Goal: Task Accomplishment & Management: Use online tool/utility

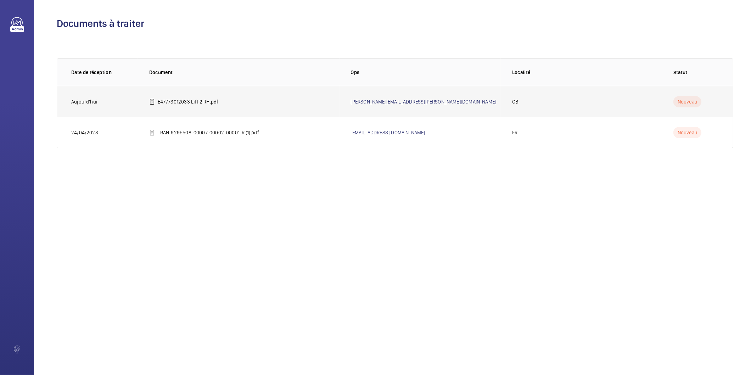
click at [185, 99] on p "E47773012033 Lift 2 RH.pdf" at bounding box center [188, 101] width 61 height 7
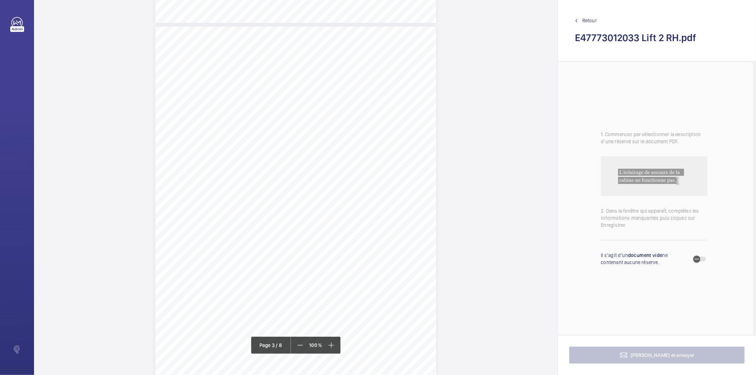
scroll to position [787, 0]
click at [346, 248] on div "Lift Report Lifting Operations & Lifting Equipment Regulation 1998 Provision & …" at bounding box center [295, 225] width 281 height 398
click at [359, 80] on div at bounding box center [342, 75] width 57 height 17
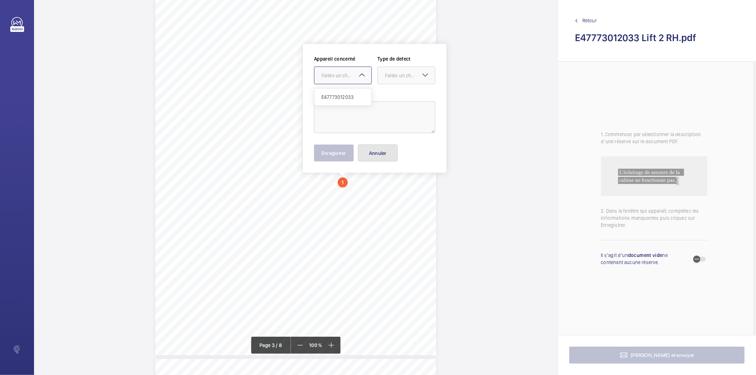
click at [372, 150] on button "Annuler" at bounding box center [378, 153] width 40 height 17
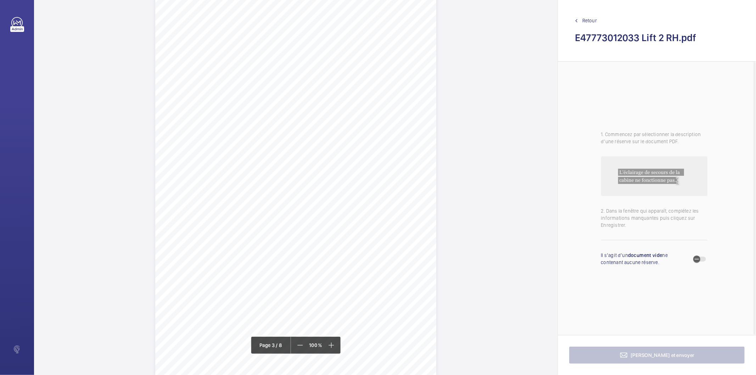
scroll to position [816, 0]
drag, startPoint x: 224, startPoint y: 67, endPoint x: 341, endPoint y: 73, distance: 117.1
click at [341, 73] on div "Lift Report Lifting Operations & Lifting Equipment Regulation 1998 Provision & …" at bounding box center [295, 196] width 281 height 398
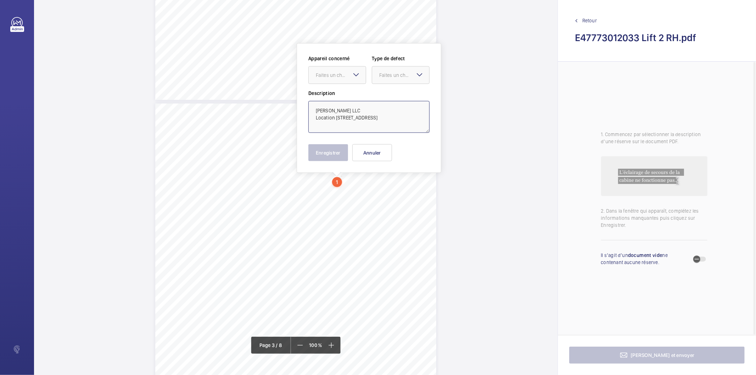
click at [378, 125] on textarea "HEITMAN LLC Location 15 SUFFOLK STREET, 15 SUFFOLK STREET, LONDON, SW1Y 4HG" at bounding box center [368, 117] width 121 height 32
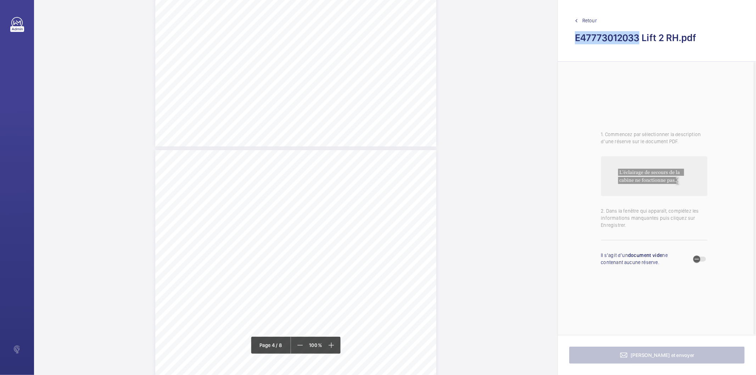
drag, startPoint x: 639, startPoint y: 38, endPoint x: 574, endPoint y: 41, distance: 64.2
click at [574, 41] on div "Retour E47773012033 Lift 2 RH.pdf" at bounding box center [657, 31] width 198 height 62
click at [411, 164] on div "Lift Report Lifting Operations & Lifting Equipment Regulation 1998 Provision & …" at bounding box center [295, 349] width 281 height 398
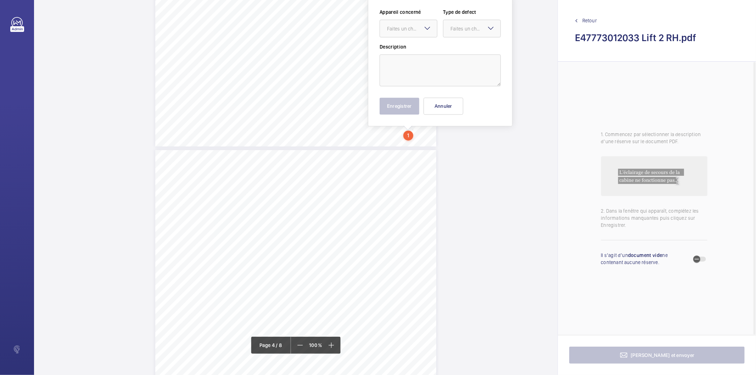
scroll to position [1018, 0]
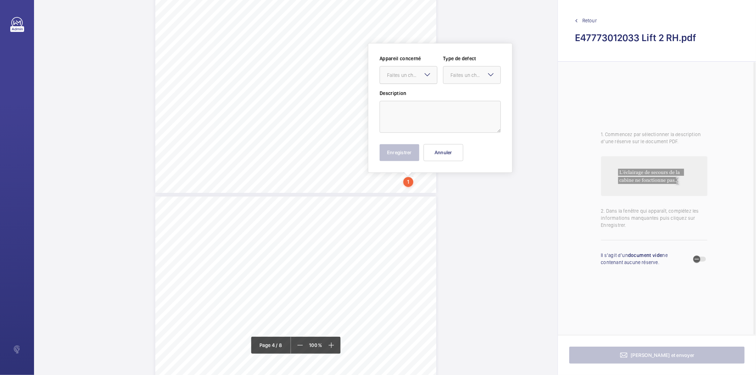
click at [415, 74] on div "Faites un choix" at bounding box center [412, 75] width 50 height 7
click at [643, 37] on h2 "E47773012033 Lift 2 RH.pdf" at bounding box center [657, 37] width 164 height 13
click at [637, 37] on h2 "E47773012033 Lift 2 RH.pdf" at bounding box center [657, 37] width 164 height 13
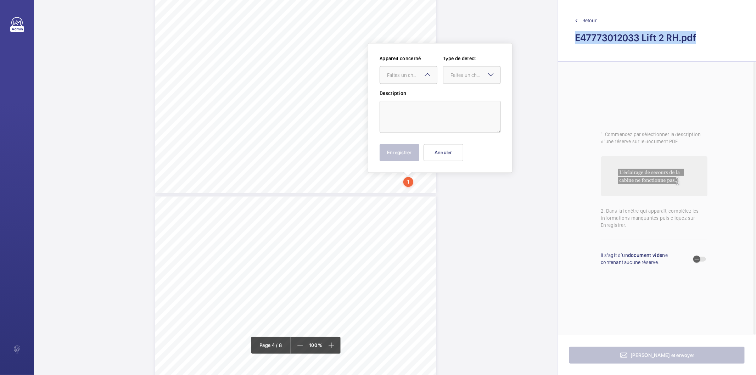
copy h2 "E47773012033 Lift 2 RH.pdf"
click at [703, 262] on span "button" at bounding box center [697, 259] width 14 height 14
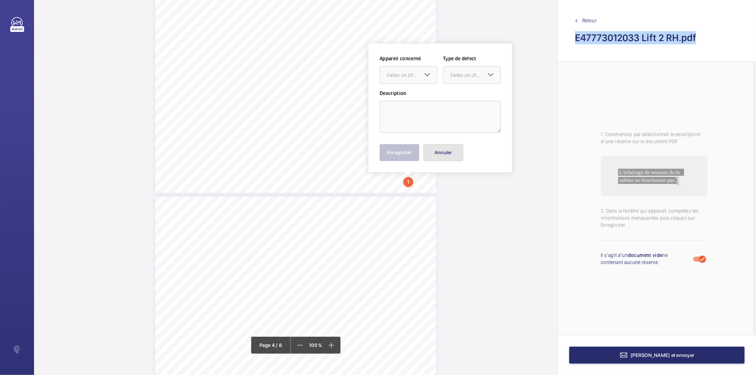
click at [448, 153] on button "Annuler" at bounding box center [443, 152] width 40 height 17
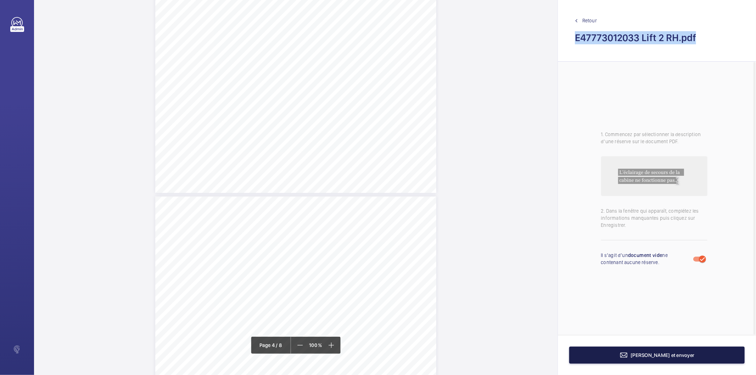
click at [628, 353] on button "[PERSON_NAME] et envoyer" at bounding box center [656, 355] width 175 height 17
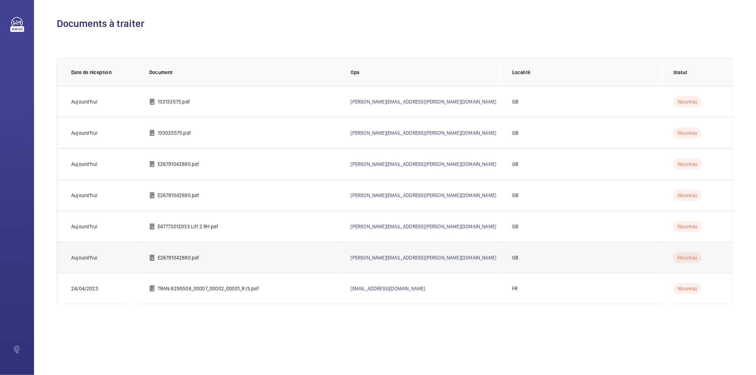
click at [176, 258] on p "E26791042880.pdf" at bounding box center [179, 257] width 42 height 7
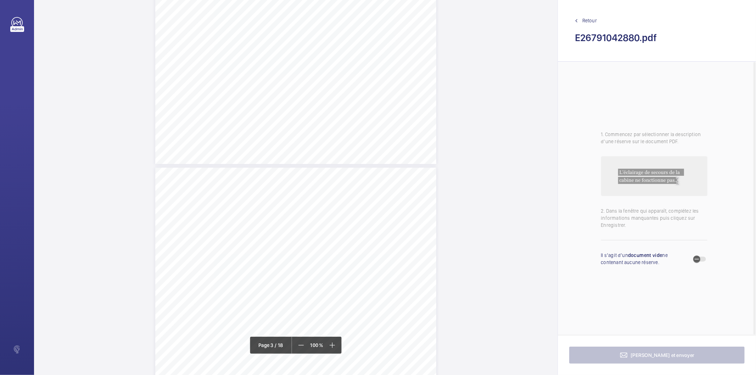
scroll to position [709, 0]
drag, startPoint x: 224, startPoint y: 176, endPoint x: 362, endPoint y: 182, distance: 138.0
click at [362, 182] on div "Lift Report Lifting Operations & Lifting Equipment Regulation 1998 Provision & …" at bounding box center [295, 304] width 281 height 398
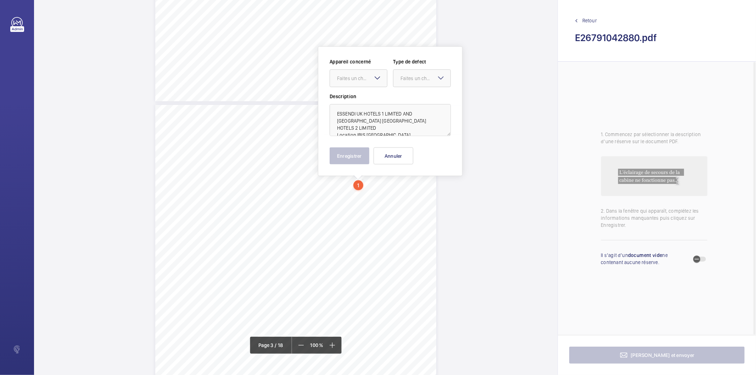
scroll to position [712, 0]
drag, startPoint x: 357, startPoint y: 122, endPoint x: 383, endPoint y: 115, distance: 27.3
click at [383, 115] on textarea "ESSENDI UK HOTELS 1 LIMITED AND [GEOGRAPHIC_DATA] [GEOGRAPHIC_DATA] HOTELS 2 LI…" at bounding box center [390, 117] width 121 height 32
type textarea "ESSENDI UK HOTELS 1 LIMITED AND [GEOGRAPHIC_DATA] [GEOGRAPHIC_DATA] HOTELS 2 LI…"
click at [396, 154] on button "Annuler" at bounding box center [393, 153] width 40 height 17
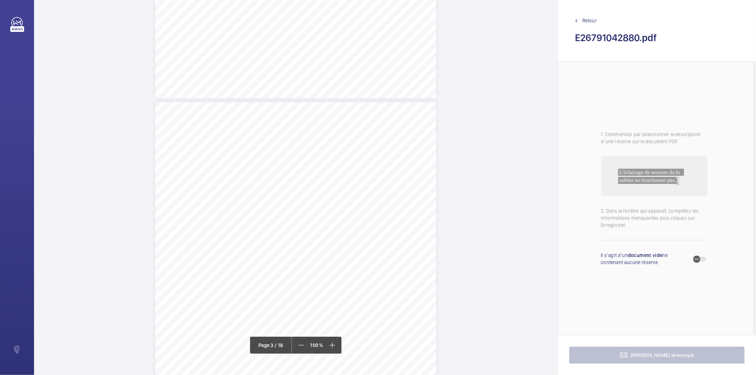
click at [394, 213] on div "Lift Report Lifting Operations & Lifting Equipment Regulation 1998 Provision & …" at bounding box center [295, 301] width 281 height 398
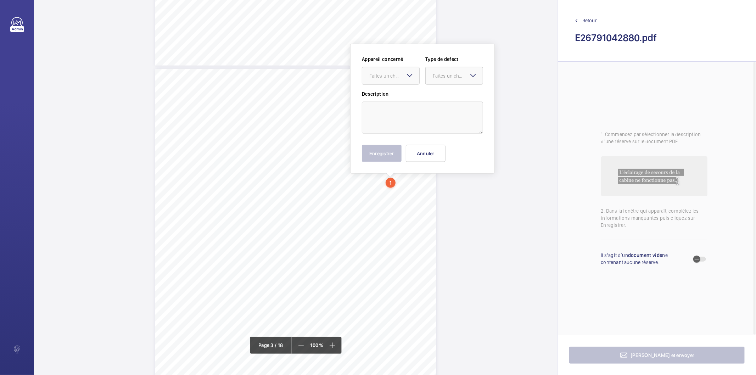
scroll to position [745, 0]
click at [424, 153] on button "Annuler" at bounding box center [426, 152] width 40 height 17
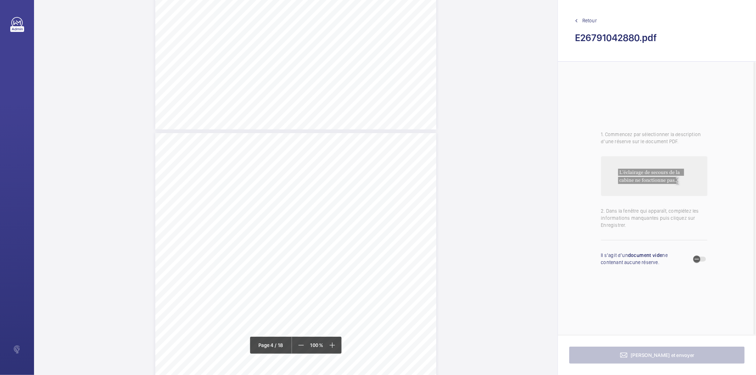
scroll to position [1139, 0]
drag, startPoint x: 294, startPoint y: 139, endPoint x: 308, endPoint y: 151, distance: 17.3
click at [308, 151] on div "Lift Report Lifting Operations & Lifting Equipment Regulation 1998 Provision & …" at bounding box center [295, 275] width 281 height 398
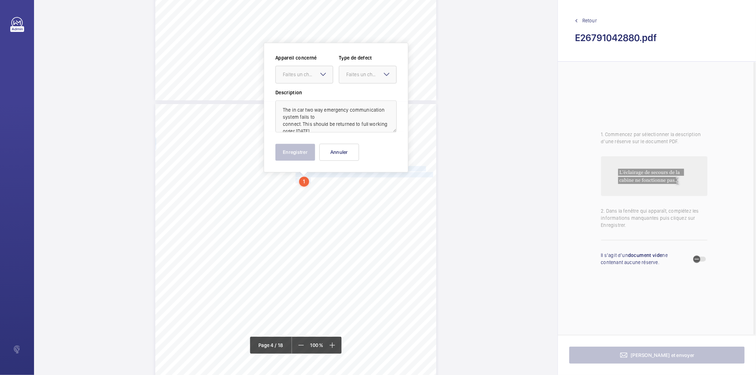
scroll to position [1110, 0]
click at [314, 72] on div "Faites un choix" at bounding box center [308, 75] width 50 height 7
click at [308, 96] on span "E26791042880" at bounding box center [304, 96] width 43 height 7
click at [350, 78] on div "Faites un choix" at bounding box center [371, 75] width 50 height 7
click at [355, 130] on span "Timed" at bounding box center [367, 131] width 43 height 7
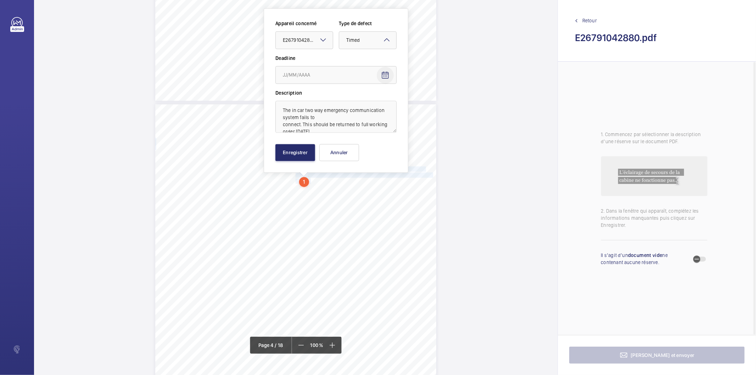
click at [383, 73] on mat-icon "Open calendar" at bounding box center [385, 75] width 9 height 9
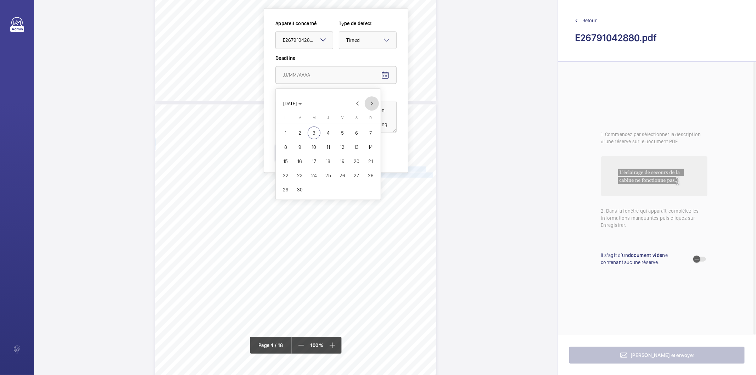
click at [372, 105] on span "Next month" at bounding box center [372, 103] width 14 height 14
click at [325, 132] on span "2" at bounding box center [328, 133] width 13 height 13
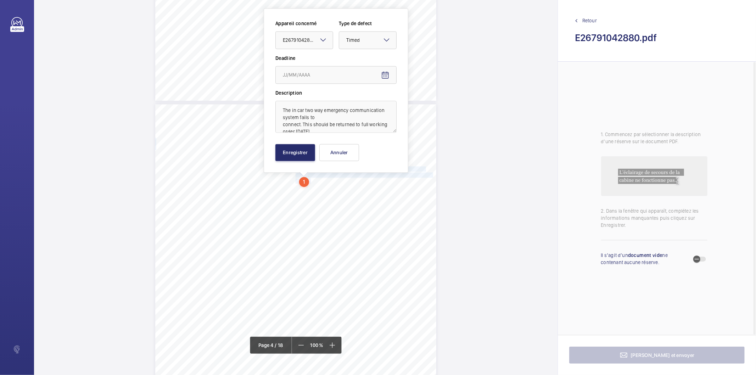
type input "[DATE]"
click at [304, 153] on button "Enregistrer" at bounding box center [295, 152] width 40 height 17
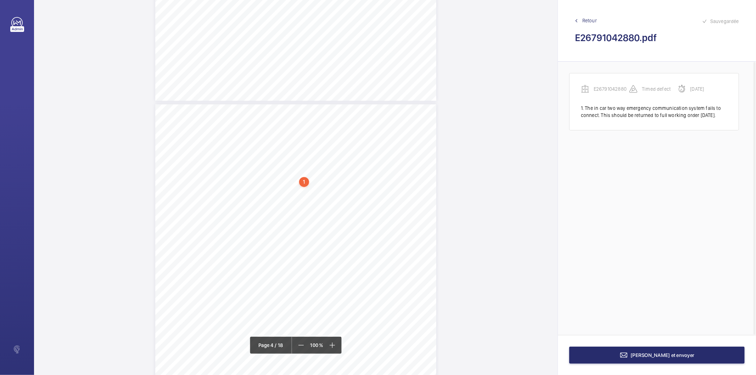
click at [626, 38] on h2 "E26791042880.pdf" at bounding box center [657, 37] width 164 height 13
copy h2 "E26791042880"
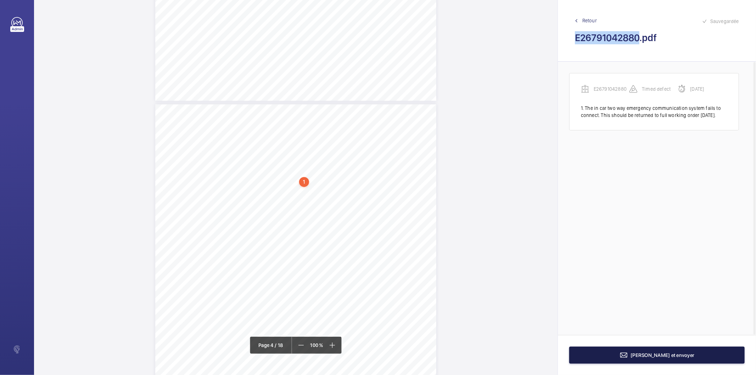
click at [604, 360] on button "[PERSON_NAME] et envoyer" at bounding box center [656, 355] width 175 height 17
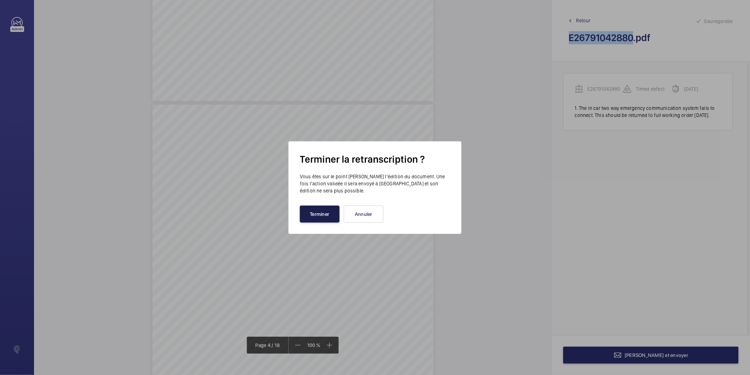
click at [327, 212] on button "Terminer" at bounding box center [320, 214] width 40 height 17
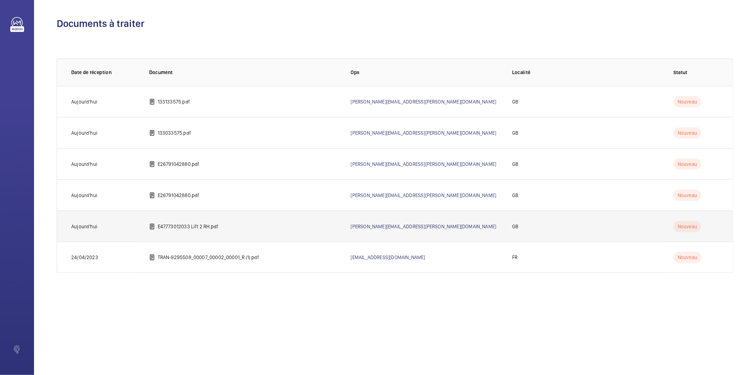
click at [213, 229] on p "E47773012033 Lift 2 RH.pdf" at bounding box center [188, 226] width 61 height 7
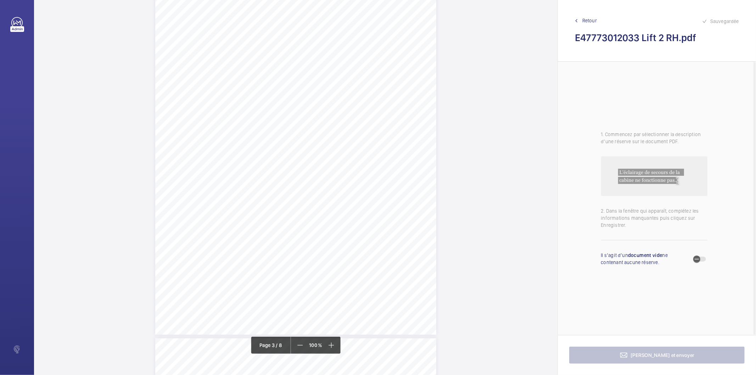
scroll to position [866, 0]
click at [705, 260] on span "button" at bounding box center [699, 259] width 13 height 5
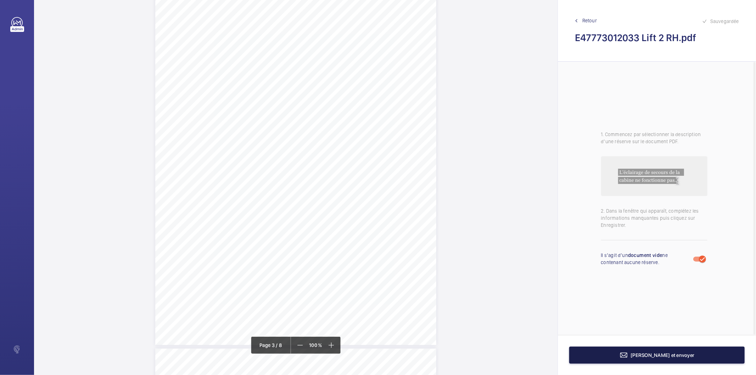
click at [637, 350] on button "[PERSON_NAME] et envoyer" at bounding box center [656, 355] width 175 height 17
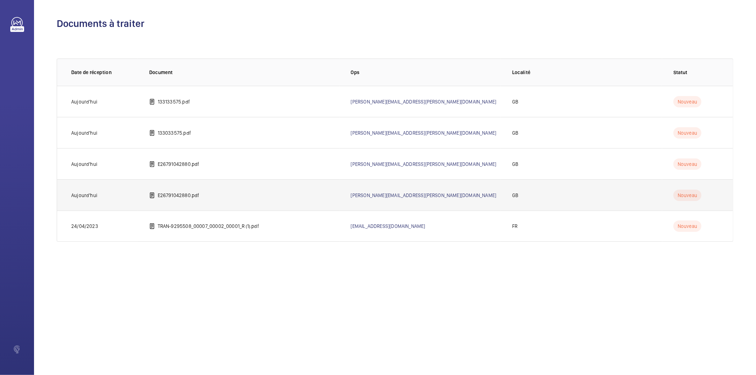
click at [186, 198] on p "E26791042880.pdf" at bounding box center [179, 195] width 42 height 7
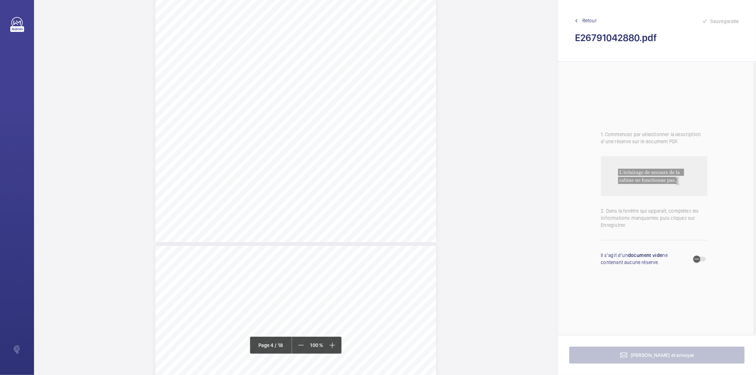
scroll to position [1063, 0]
drag, startPoint x: 294, startPoint y: 215, endPoint x: 306, endPoint y: 226, distance: 16.0
click at [306, 226] on div "Lift Report Lifting Operations & Lifting Equipment Regulation 1998 Provision & …" at bounding box center [295, 351] width 281 height 398
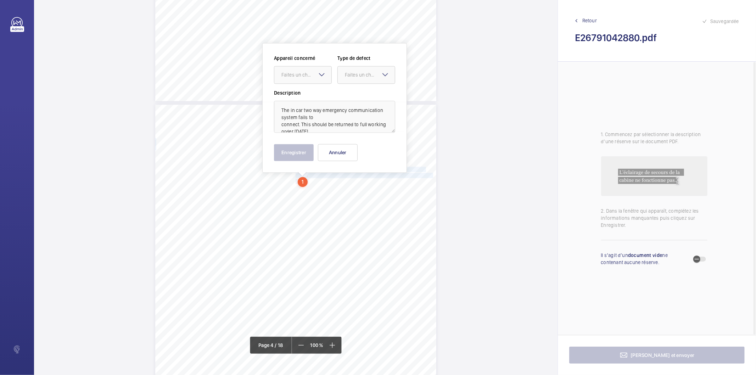
scroll to position [15, 0]
click at [298, 68] on div at bounding box center [302, 75] width 57 height 17
click at [294, 95] on span "E26791042881" at bounding box center [302, 96] width 43 height 7
click at [348, 81] on div at bounding box center [366, 75] width 57 height 17
click at [359, 129] on span "Timed" at bounding box center [366, 131] width 43 height 7
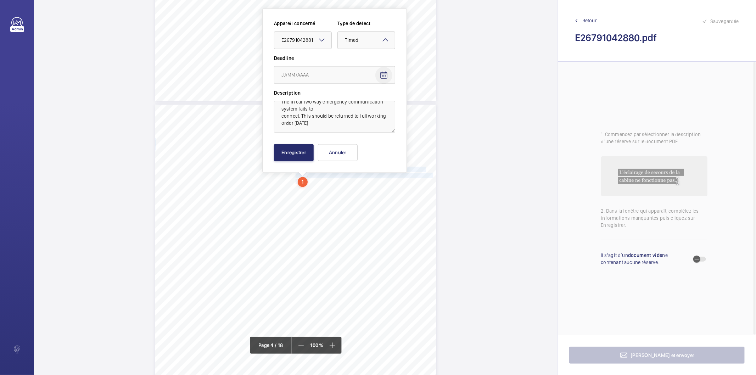
click at [381, 79] on mat-icon "Open calendar" at bounding box center [384, 75] width 9 height 9
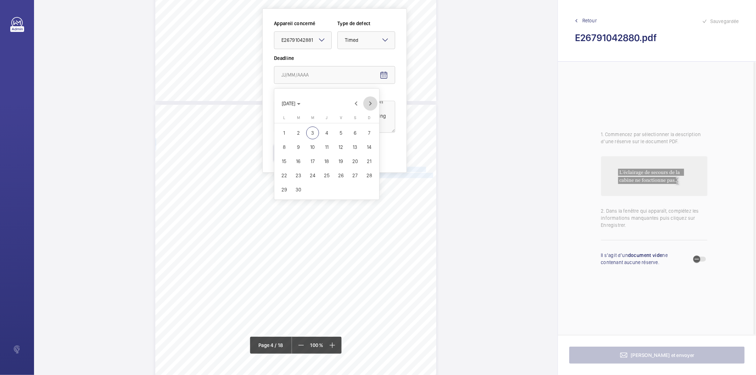
click at [371, 105] on span "Next month" at bounding box center [370, 103] width 14 height 14
click at [324, 137] on span "2" at bounding box center [326, 133] width 13 height 13
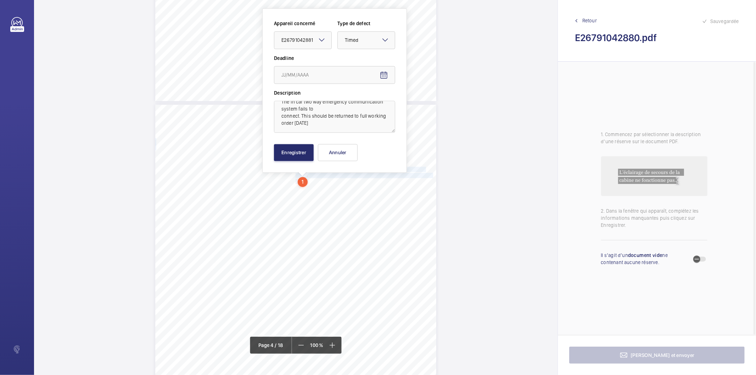
type input "[DATE]"
click at [282, 154] on button "Enregistrer" at bounding box center [294, 152] width 40 height 17
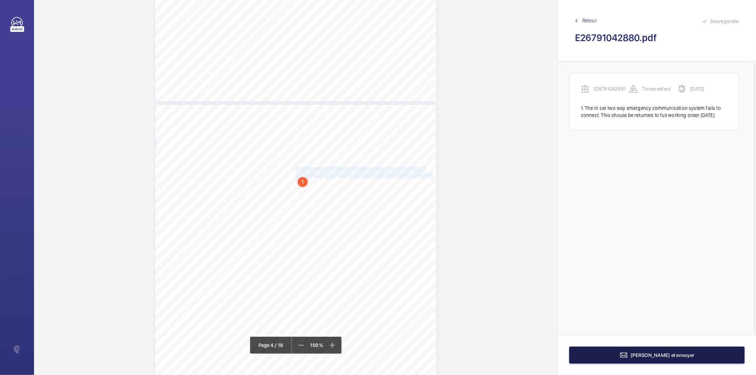
click at [611, 351] on button "[PERSON_NAME] et envoyer" at bounding box center [656, 355] width 175 height 17
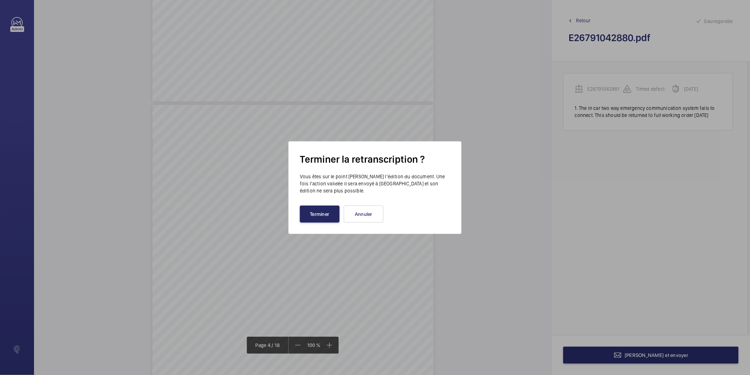
click at [328, 220] on button "Terminer" at bounding box center [320, 214] width 40 height 17
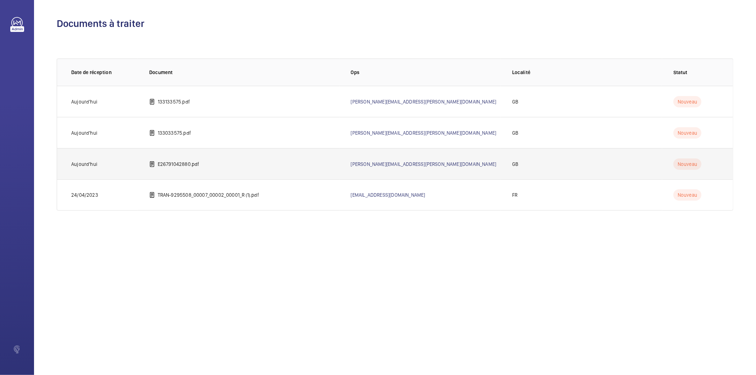
click at [178, 159] on td "E26791042880.pdf" at bounding box center [239, 163] width 202 height 31
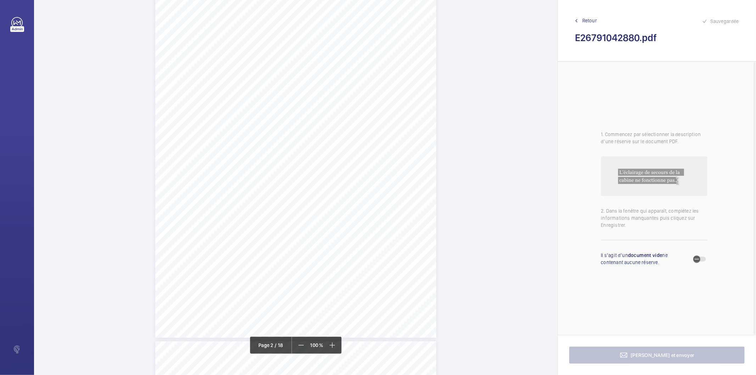
scroll to position [669, 0]
click at [376, 200] on div "Lift Report Lifting Operations & Lifting Equipment Regulation 1998 Provision & …" at bounding box center [295, 225] width 281 height 398
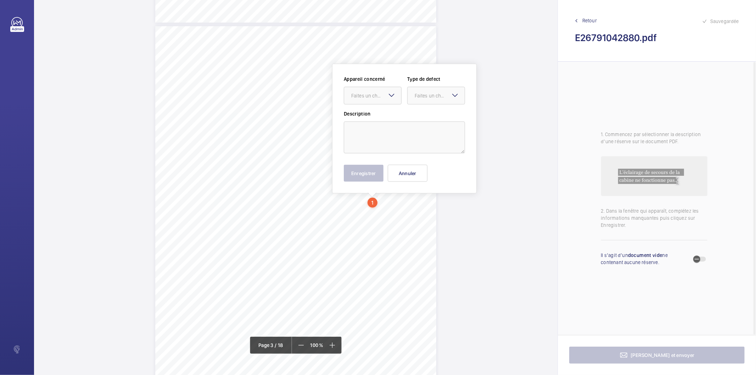
scroll to position [808, 0]
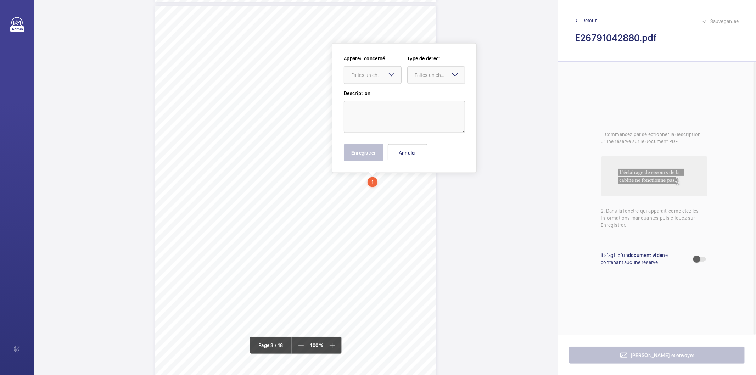
click at [389, 74] on mat-icon at bounding box center [391, 75] width 9 height 9
click at [402, 154] on button "Annuler" at bounding box center [408, 152] width 40 height 17
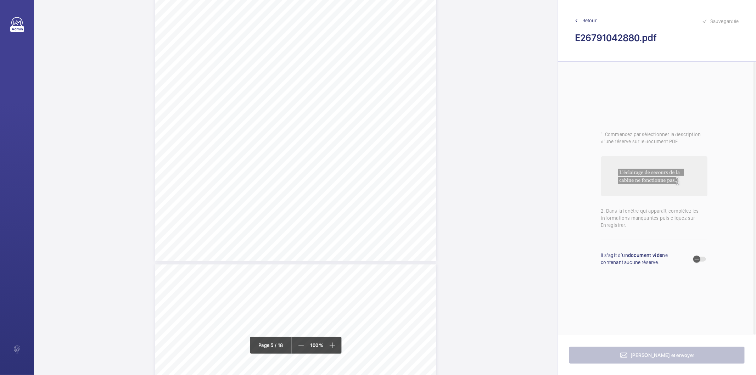
scroll to position [1910, 0]
drag, startPoint x: 294, startPoint y: 172, endPoint x: 307, endPoint y: 183, distance: 17.1
click at [307, 183] on div "Lift Report Lifting Operations & Lifting Equipment Regulation 1998 Provision & …" at bounding box center [295, 306] width 281 height 398
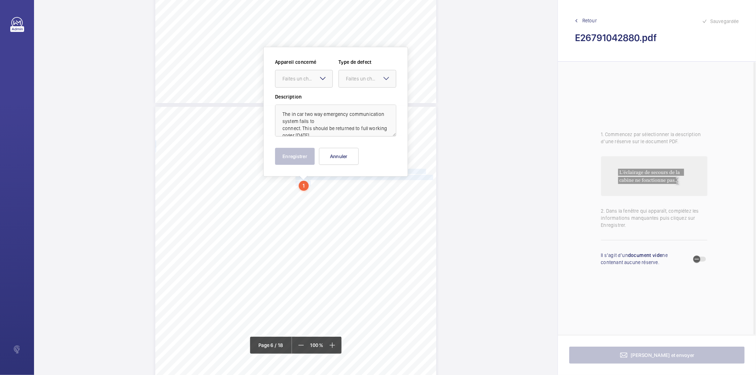
scroll to position [1914, 0]
click at [313, 73] on div "Faites un choix" at bounding box center [307, 75] width 50 height 7
click at [304, 93] on span "E26791042881" at bounding box center [303, 96] width 43 height 7
click at [364, 82] on div at bounding box center [367, 75] width 57 height 17
click at [370, 130] on span "Timed" at bounding box center [367, 131] width 43 height 7
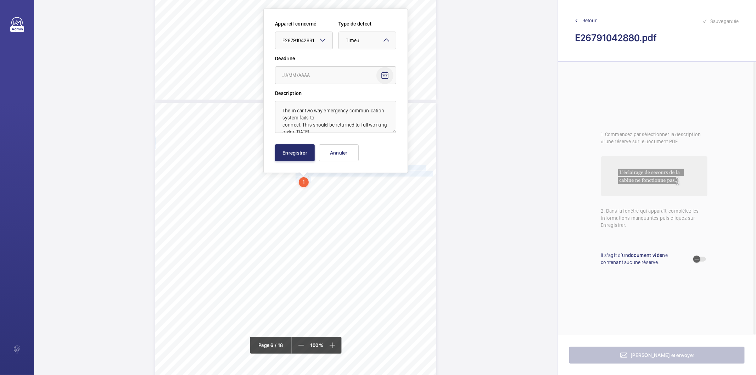
click at [383, 76] on mat-icon "Open calendar" at bounding box center [385, 75] width 9 height 9
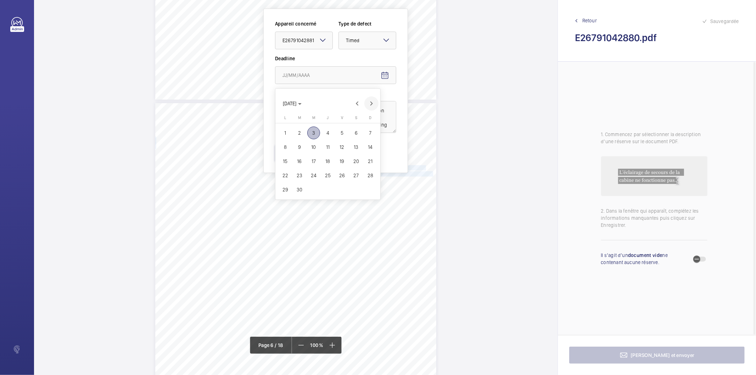
click at [371, 105] on span "Next month" at bounding box center [371, 103] width 14 height 14
click at [330, 129] on span "2" at bounding box center [327, 133] width 13 height 13
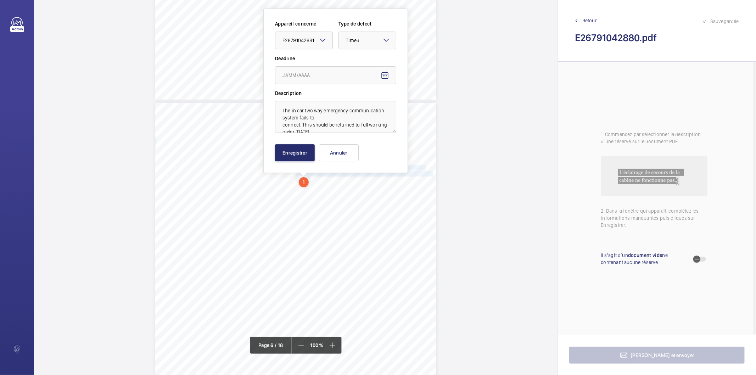
type input "[DATE]"
click at [288, 154] on button "Enregistrer" at bounding box center [295, 152] width 40 height 17
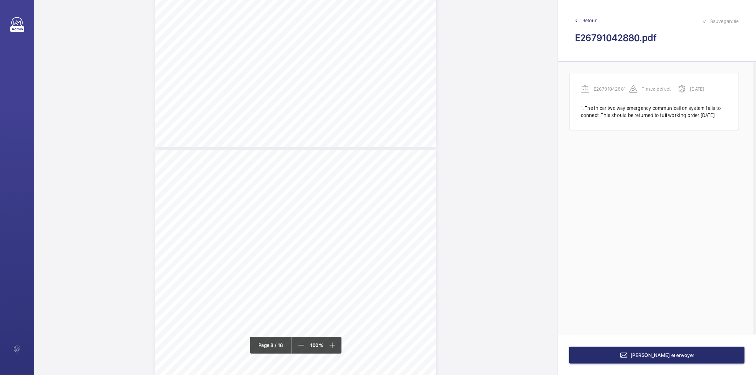
scroll to position [2662, 0]
click at [639, 355] on button "[PERSON_NAME] et envoyer" at bounding box center [656, 355] width 175 height 17
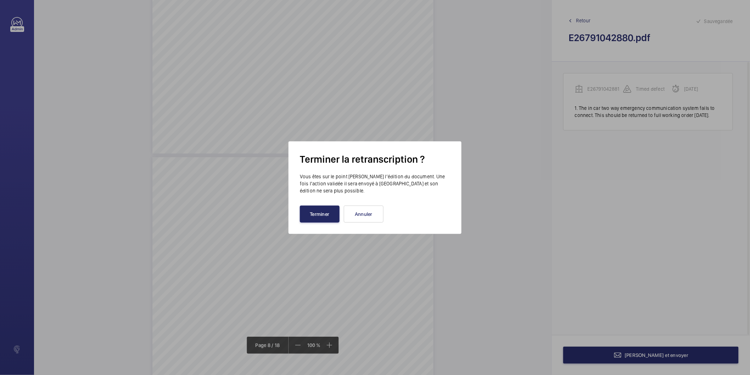
click at [316, 215] on button "Terminer" at bounding box center [320, 214] width 40 height 17
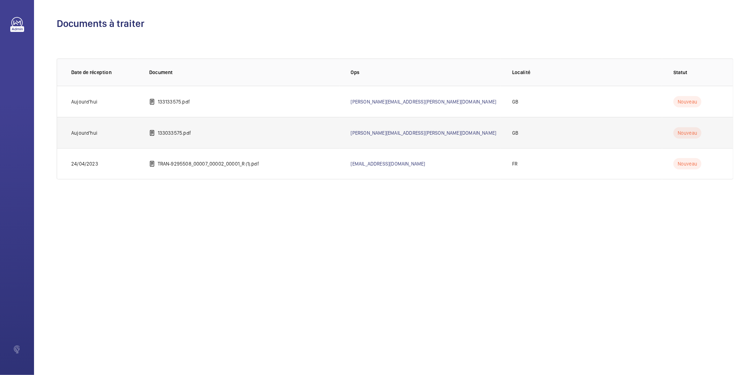
click at [335, 125] on td "133033575.pdf" at bounding box center [239, 132] width 202 height 31
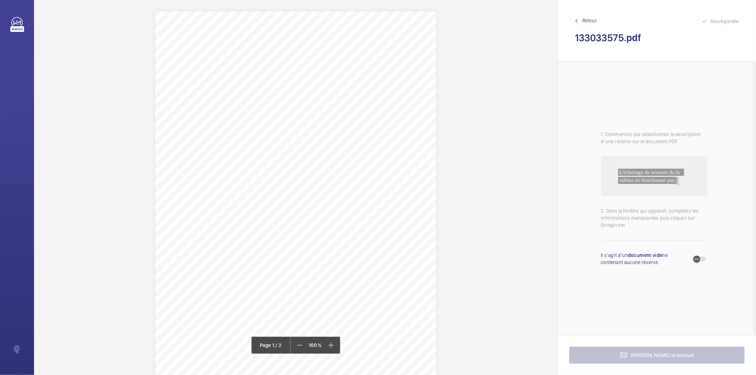
drag, startPoint x: 229, startPoint y: 97, endPoint x: 240, endPoint y: 97, distance: 11.7
click at [240, 97] on div "Lifting Operations and Lifting Equipment Regulations Report of Thorough Examina…" at bounding box center [295, 210] width 281 height 398
click at [332, 101] on div "Lifting Operations and Lifting Equipment Regulations Report of Thorough Examina…" at bounding box center [295, 210] width 281 height 398
click at [399, 176] on div "Lifting Operations and Lifting Equipment Regulations Report of Thorough Examina…" at bounding box center [295, 132] width 281 height 398
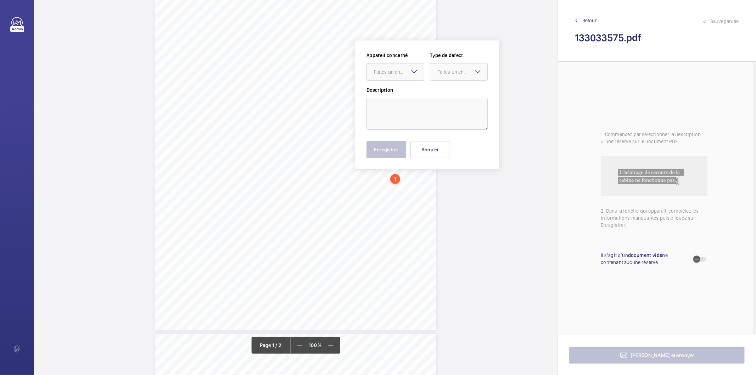
scroll to position [75, 0]
click at [414, 74] on mat-icon at bounding box center [414, 75] width 9 height 9
click at [440, 155] on button "Annuler" at bounding box center [430, 152] width 40 height 17
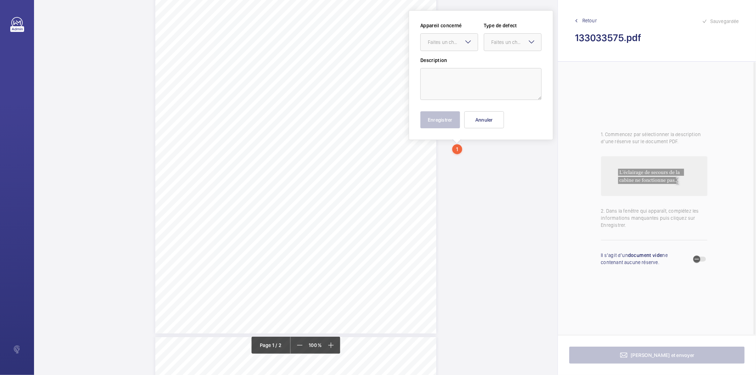
scroll to position [43, 0]
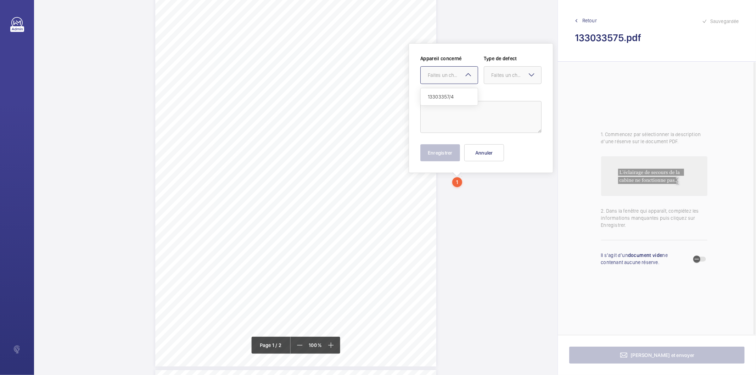
drag, startPoint x: 461, startPoint y: 146, endPoint x: 444, endPoint y: 70, distance: 78.1
click at [444, 70] on div at bounding box center [449, 75] width 57 height 17
click at [440, 97] on span "13303357/4" at bounding box center [449, 96] width 43 height 7
click at [496, 72] on div "Faites un choix" at bounding box center [516, 75] width 50 height 7
click at [500, 98] on span "Standard" at bounding box center [512, 96] width 43 height 7
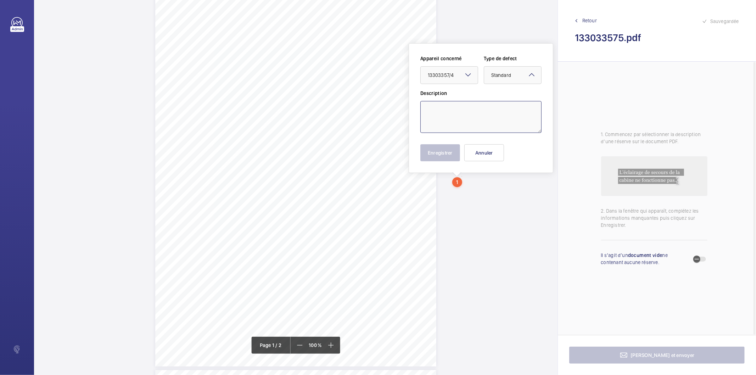
click at [466, 115] on textarea at bounding box center [480, 117] width 121 height 32
type textarea "t"
drag, startPoint x: 490, startPoint y: 126, endPoint x: 422, endPoint y: 108, distance: 70.2
click at [422, 108] on textarea "The emergency hand winding indicator does note operate with the main power swit…" at bounding box center [480, 117] width 121 height 32
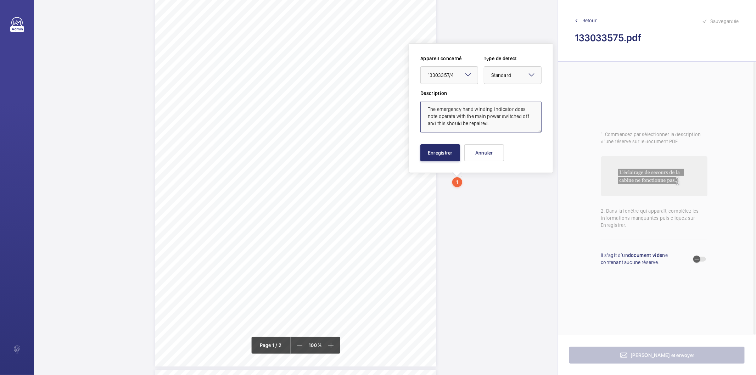
type textarea "The emergency hand winding indicator does note operate with the main power swit…"
click at [456, 153] on button "Enregistrer" at bounding box center [440, 152] width 40 height 17
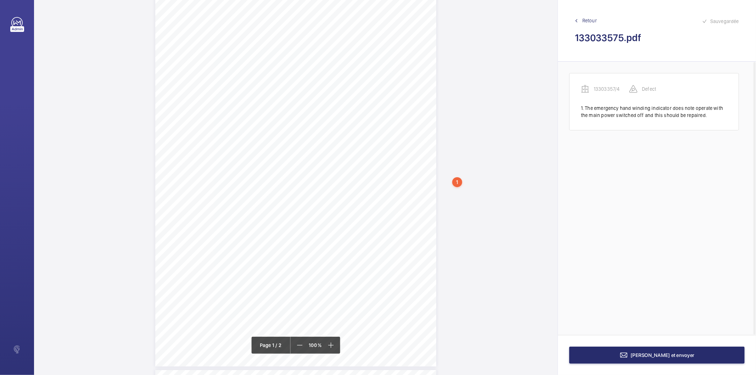
click at [478, 217] on div "Lifting Operations and Lifting Equipment Regulations Report of Thorough Examina…" at bounding box center [295, 368] width 523 height 799
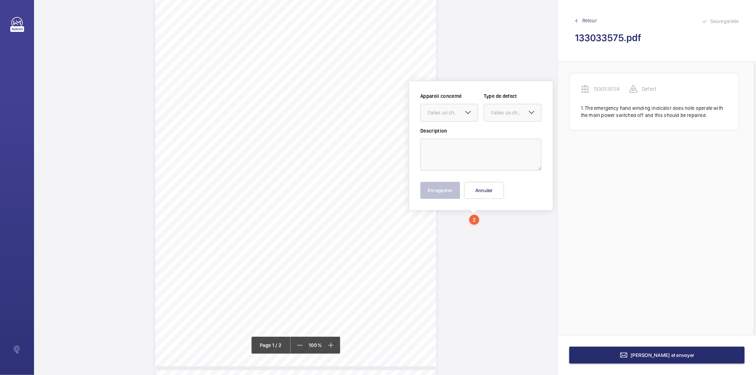
scroll to position [80, 0]
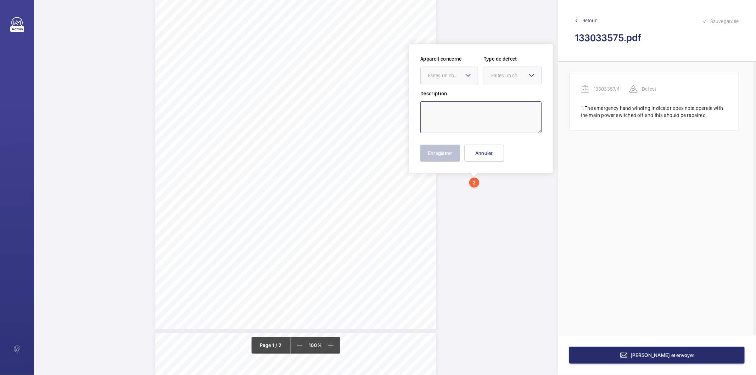
click at [450, 120] on textarea at bounding box center [480, 117] width 121 height 32
paste textarea "The following test(s) should be carried out and documentary evidence of test re…"
click at [461, 132] on textarea "The following test(s) should be carried out and documentary evidence of test re…" at bounding box center [480, 117] width 121 height 32
paste textarea "Other supplementary tests (4;18) - this lift is designed for use by Fire and Re…"
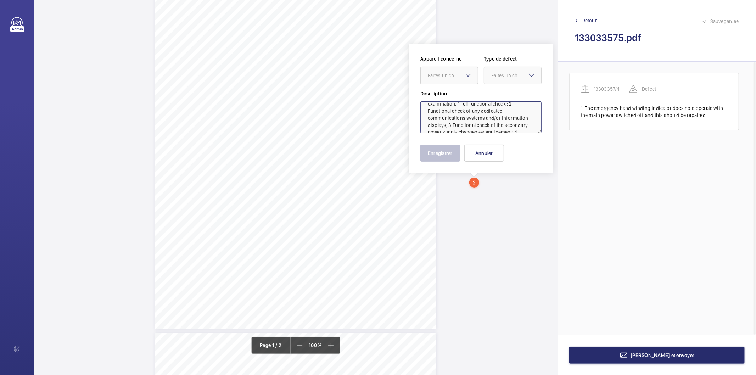
scroll to position [94, 0]
click at [439, 127] on textarea "The following test(s) should be carried out and documentary evidence of test re…" at bounding box center [480, 117] width 121 height 32
type textarea "The following test(s) should be carried out and documentary evidence of test re…"
click at [463, 77] on div "Faites un choix" at bounding box center [453, 75] width 50 height 7
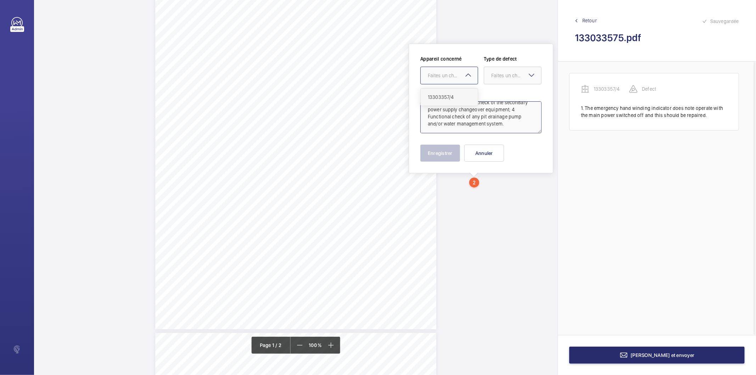
click at [456, 97] on span "13303357/4" at bounding box center [449, 97] width 43 height 7
click at [499, 76] on div "Faites un choix" at bounding box center [516, 75] width 50 height 7
drag, startPoint x: 500, startPoint y: 96, endPoint x: 484, endPoint y: 137, distance: 44.4
click at [499, 96] on span "Standard" at bounding box center [512, 97] width 43 height 7
click at [449, 158] on button "Enregistrer" at bounding box center [440, 153] width 40 height 17
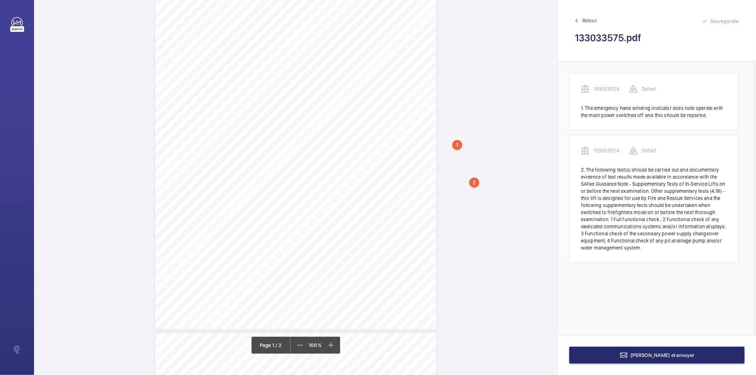
click at [438, 255] on div "Lifting Operations and Lifting Equipment Regulations Report of Thorough Examina…" at bounding box center [295, 331] width 523 height 799
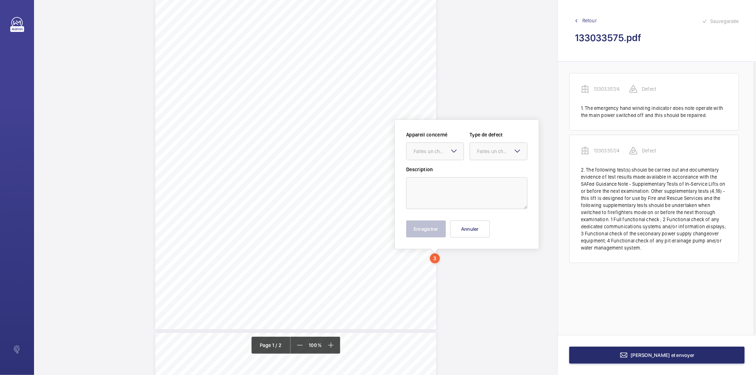
scroll to position [156, 0]
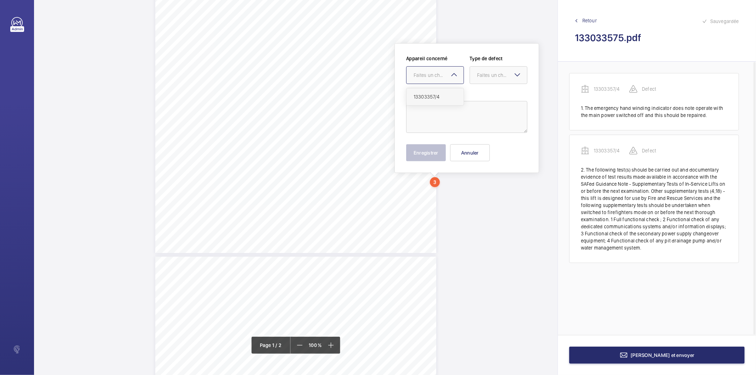
drag, startPoint x: 445, startPoint y: 73, endPoint x: 438, endPoint y: 88, distance: 16.2
click at [445, 73] on div "Faites un choix" at bounding box center [439, 75] width 50 height 7
drag, startPoint x: 433, startPoint y: 97, endPoint x: 482, endPoint y: 80, distance: 51.7
click at [436, 96] on span "13303357/4" at bounding box center [435, 96] width 43 height 7
drag, startPoint x: 488, startPoint y: 72, endPoint x: 484, endPoint y: 83, distance: 12.6
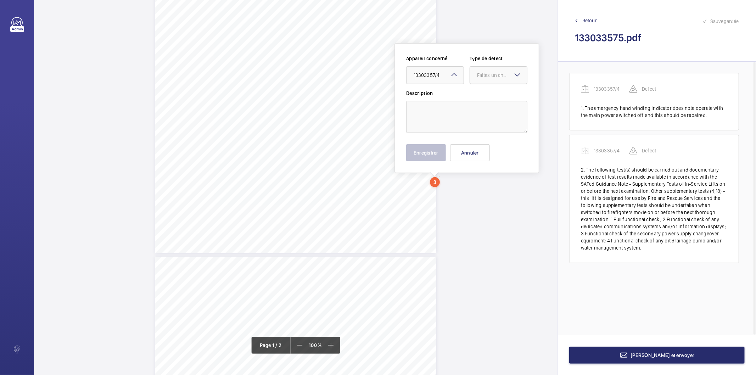
click at [488, 72] on div "Faites un choix" at bounding box center [502, 75] width 50 height 7
click at [490, 147] on span "Recommandation" at bounding box center [498, 148] width 43 height 7
click at [473, 114] on textarea at bounding box center [466, 117] width 121 height 32
paste textarea "We advise that the lift (and its associated systems) is periodically reviewed t…"
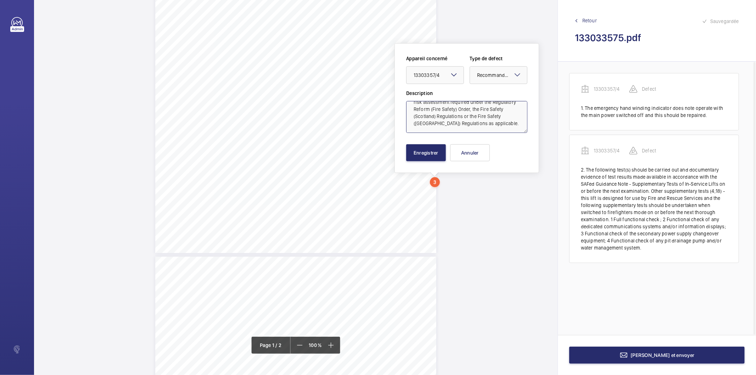
click at [493, 111] on textarea "We advise that the lift (and its associated systems) is periodically reviewed t…" at bounding box center [466, 117] width 121 height 32
type textarea "We advise that the lift (and its associated systems) is periodically reviewed t…"
click at [432, 158] on button "Enregistrer" at bounding box center [426, 152] width 40 height 17
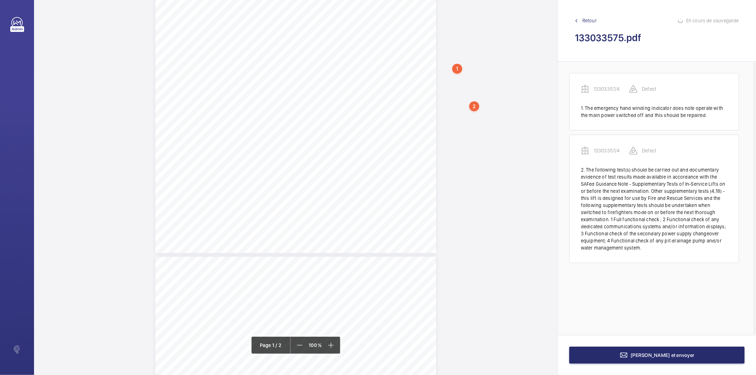
scroll to position [22, 0]
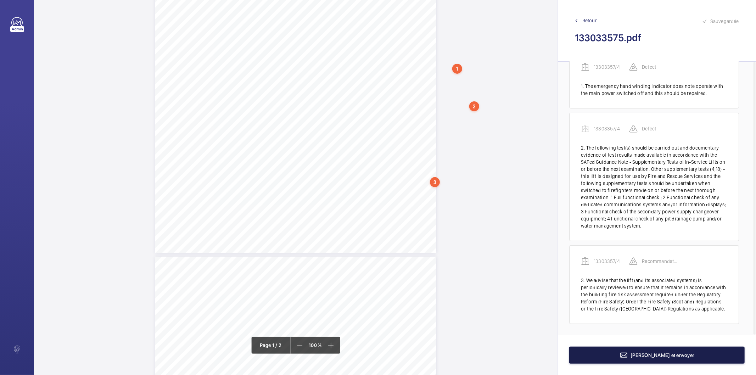
click at [598, 357] on button "[PERSON_NAME] et envoyer" at bounding box center [656, 355] width 175 height 17
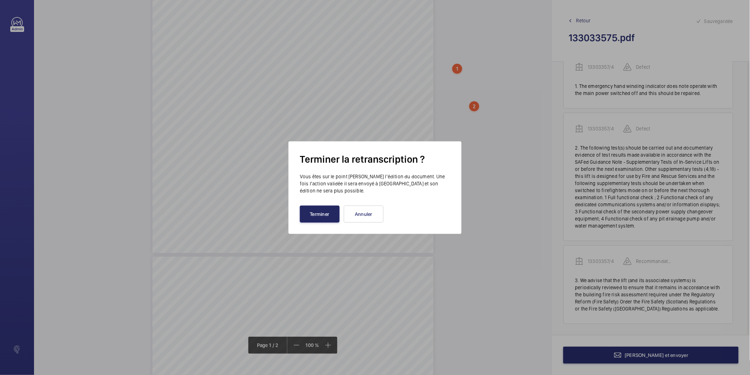
click at [320, 209] on button "Terminer" at bounding box center [320, 214] width 40 height 17
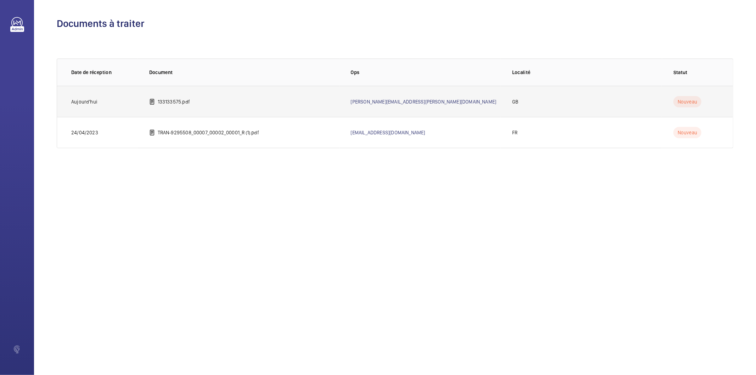
click at [185, 101] on p "133133575.pdf" at bounding box center [174, 101] width 32 height 7
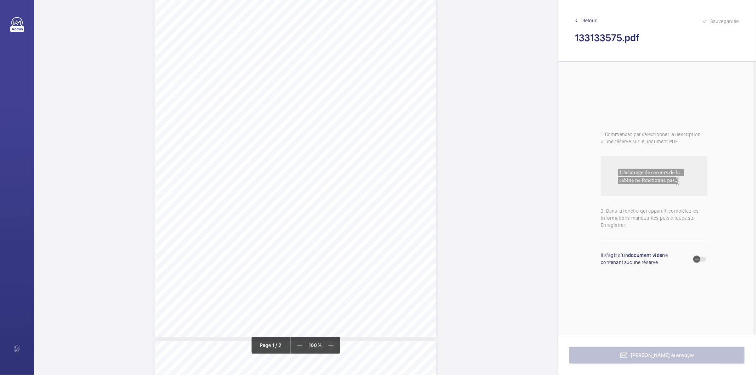
scroll to position [118, 0]
click at [459, 98] on div "Lifting Operations and Lifting Equipment Regulations Report of Thorough Examina…" at bounding box center [295, 292] width 523 height 799
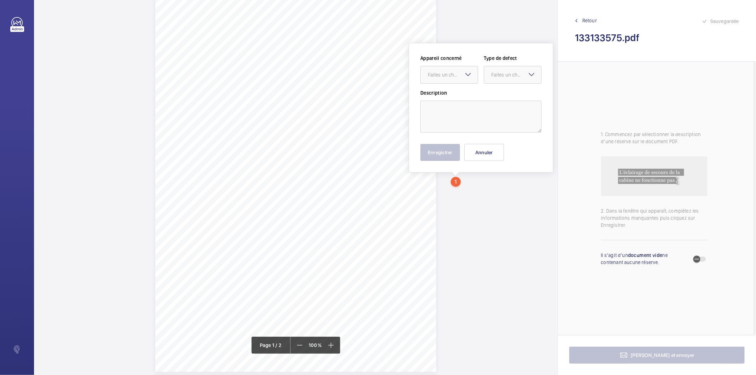
scroll to position [37, 0]
drag, startPoint x: 450, startPoint y: 80, endPoint x: 449, endPoint y: 84, distance: 4.6
click at [449, 84] on div "Appareil concerné Faites un choix Type de defect Faites un choix" at bounding box center [480, 72] width 121 height 35
click at [444, 97] on span "13313357/5" at bounding box center [449, 96] width 43 height 7
click at [499, 65] on wm-front-input-dropdown "Type de defect Faites un choix" at bounding box center [513, 69] width 58 height 29
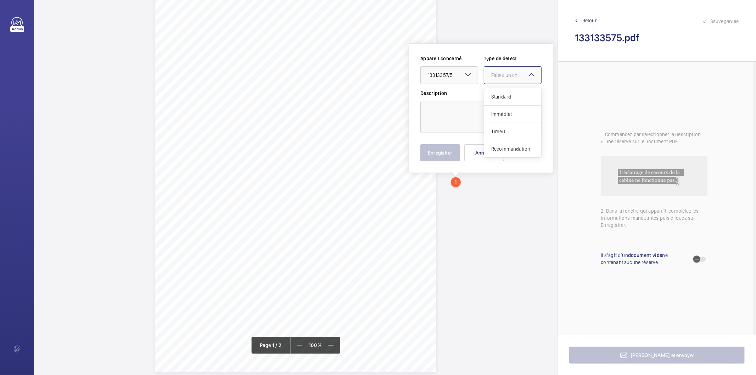
click at [505, 79] on div at bounding box center [512, 75] width 57 height 17
click at [501, 99] on span "Standard" at bounding box center [512, 96] width 43 height 7
click at [440, 115] on textarea at bounding box center [480, 117] width 121 height 32
paste textarea "The following test(s) should be carried out and documentary evidence of test re…"
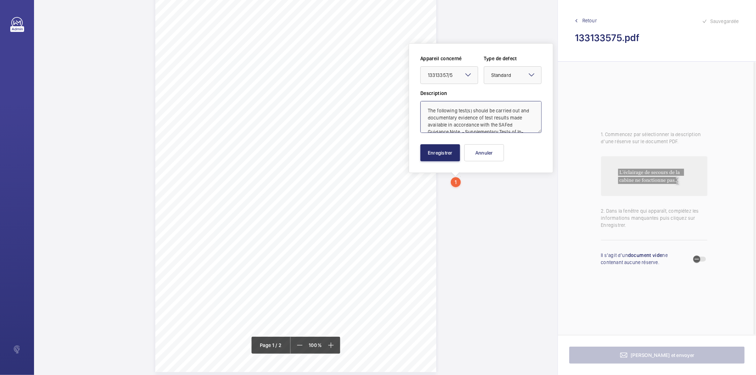
scroll to position [16, 0]
type textarea "The following test(s) should be carried out and documentary evidence of test re…"
click at [433, 150] on button "Enregistrer" at bounding box center [440, 152] width 40 height 17
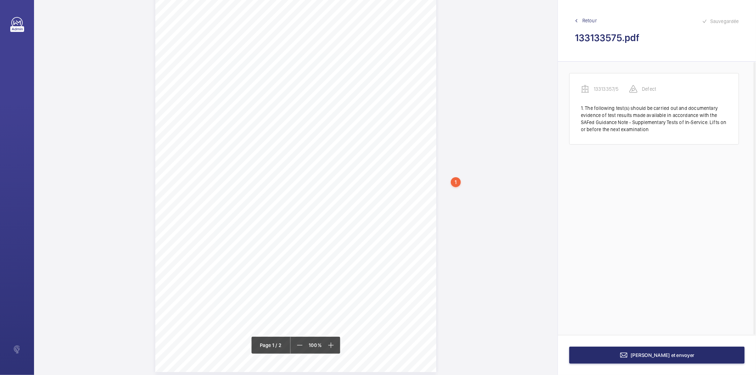
click at [473, 250] on div "Lifting Operations and Lifting Equipment Regulations Report of Thorough Examina…" at bounding box center [295, 373] width 523 height 799
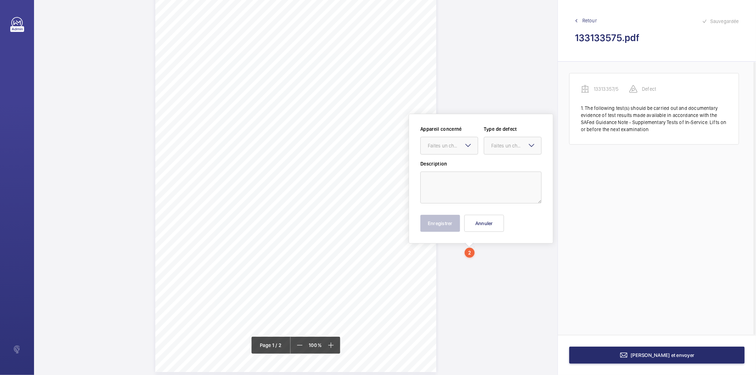
scroll to position [107, 0]
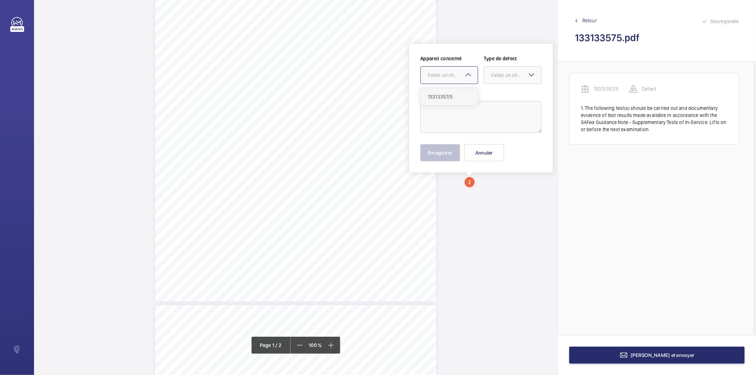
drag, startPoint x: 463, startPoint y: 71, endPoint x: 455, endPoint y: 93, distance: 23.3
click at [463, 73] on div "Faites un choix" at bounding box center [453, 75] width 50 height 7
drag, startPoint x: 451, startPoint y: 96, endPoint x: 497, endPoint y: 82, distance: 48.0
click at [457, 93] on span "13313357/5" at bounding box center [449, 96] width 43 height 7
drag, startPoint x: 499, startPoint y: 75, endPoint x: 499, endPoint y: 87, distance: 11.7
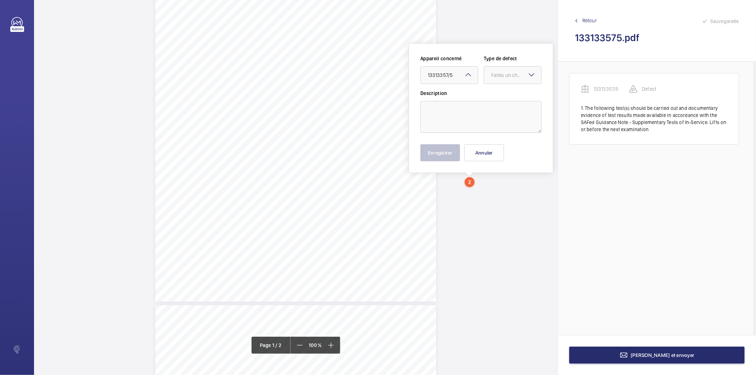
click at [499, 78] on div "Faites un choix" at bounding box center [516, 75] width 50 height 7
click at [495, 95] on span "Standard" at bounding box center [512, 96] width 43 height 7
click at [474, 113] on textarea at bounding box center [480, 117] width 121 height 32
paste textarea "Other supplementary tests (4;18) - this lift is designed for use by Fire and Re…"
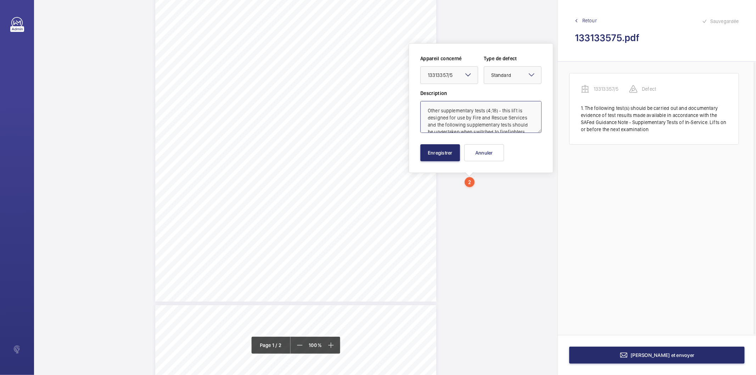
scroll to position [59, 0]
type textarea "Other supplementary tests (4;18) - this lift is designed for use by Fire and Re…"
click at [450, 154] on button "Enregistrer" at bounding box center [440, 152] width 40 height 17
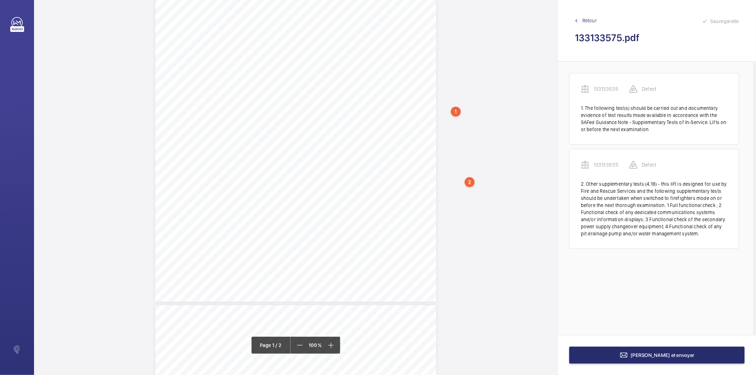
click at [472, 222] on div "Lifting Operations and Lifting Equipment Regulations Report of Thorough Examina…" at bounding box center [295, 303] width 523 height 799
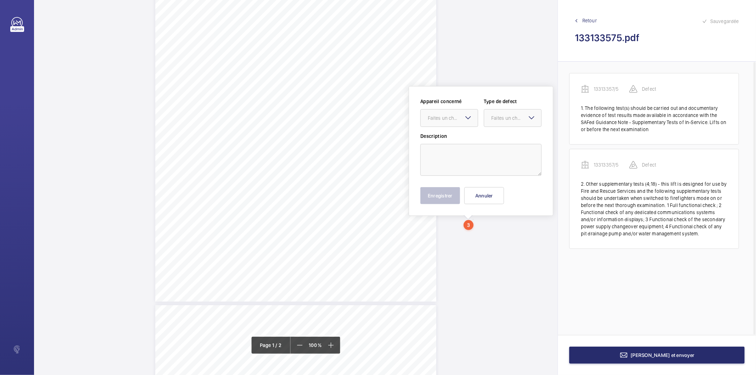
scroll to position [150, 0]
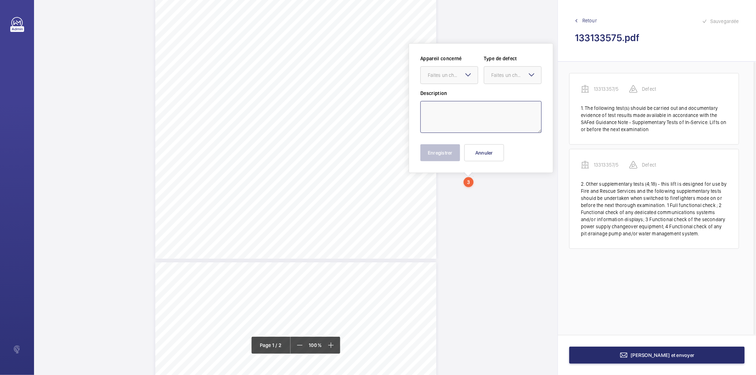
click at [465, 103] on textarea at bounding box center [480, 117] width 121 height 32
paste textarea "We advise that the lift (and its associated systems) is periodically reviewed t…"
click at [456, 73] on div "Faites un choix" at bounding box center [453, 75] width 50 height 7
click at [440, 95] on span "13313357/5" at bounding box center [449, 96] width 43 height 7
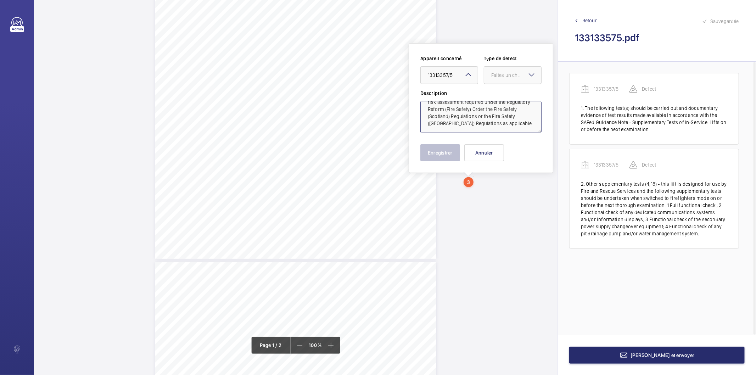
click at [488, 79] on div at bounding box center [512, 75] width 57 height 17
click at [499, 150] on span "Recommandation" at bounding box center [512, 148] width 43 height 7
type textarea "We advise that the lift (and its associated systems) is periodically reviewed t…"
click at [449, 152] on button "Enregistrer" at bounding box center [440, 152] width 40 height 17
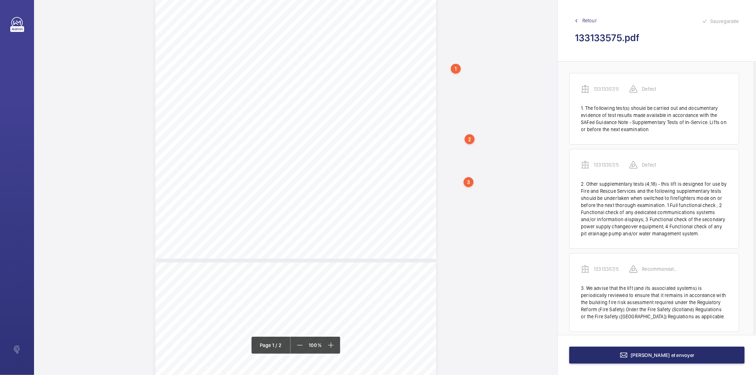
scroll to position [8, 0]
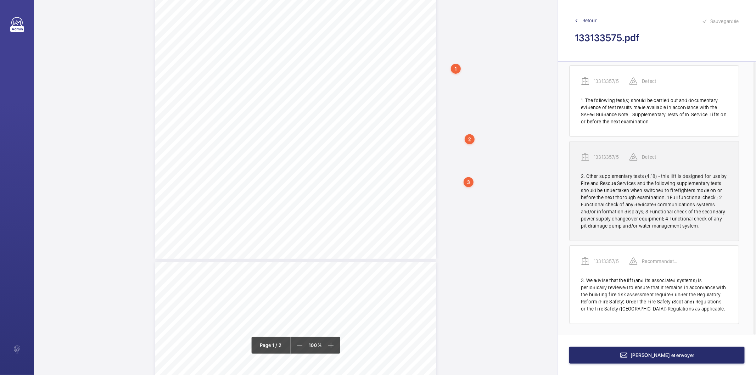
click at [597, 157] on p "13313357/5" at bounding box center [611, 156] width 35 height 7
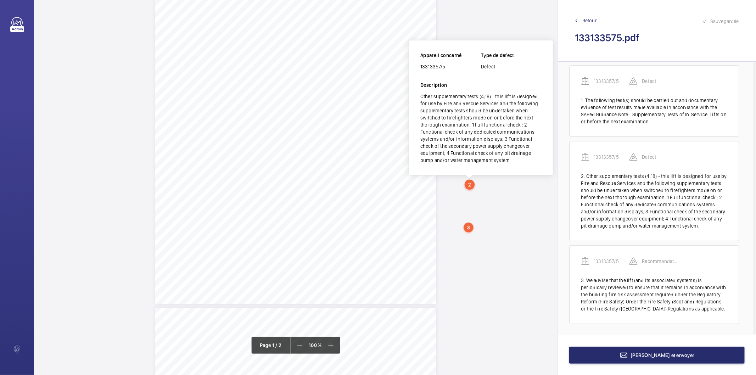
scroll to position [102, 0]
click at [441, 69] on div "13313357/5" at bounding box center [450, 69] width 61 height 7
copy div "13313357/5"
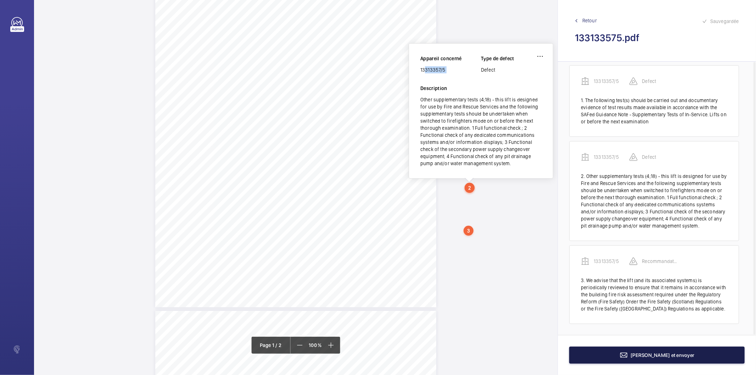
click at [624, 358] on button "[PERSON_NAME] et envoyer" at bounding box center [656, 355] width 175 height 17
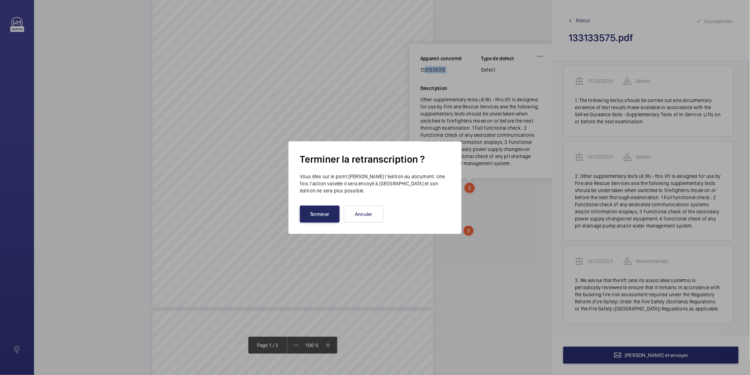
click at [324, 216] on button "Terminer" at bounding box center [320, 214] width 40 height 17
